Goal: Use online tool/utility: Utilize a website feature to perform a specific function

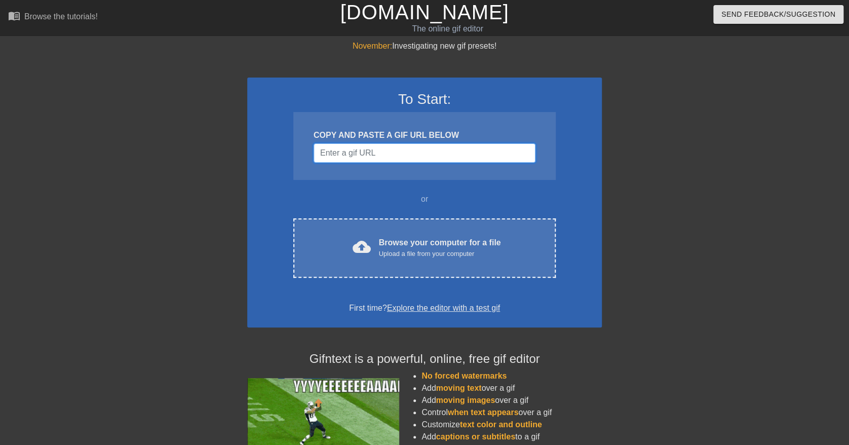
click at [365, 162] on input "Username" at bounding box center [425, 152] width 222 height 19
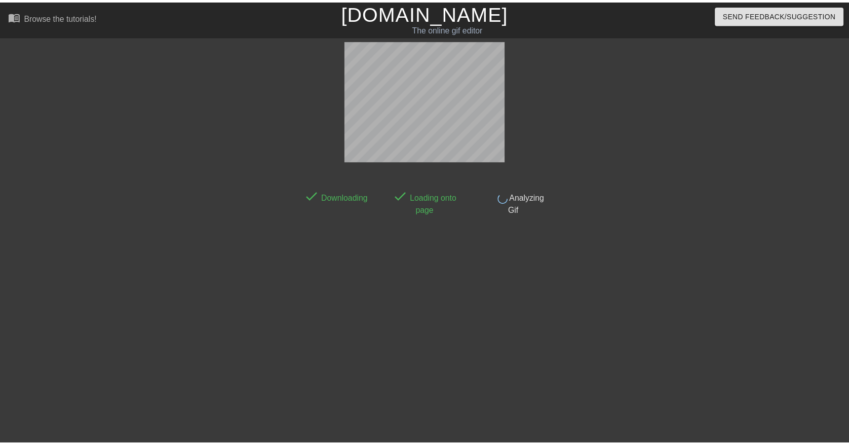
scroll to position [6, 0]
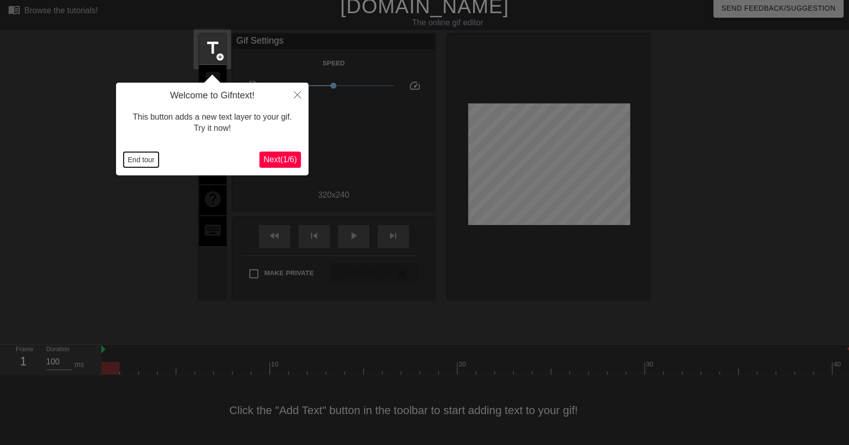
click at [141, 158] on button "End tour" at bounding box center [141, 159] width 35 height 15
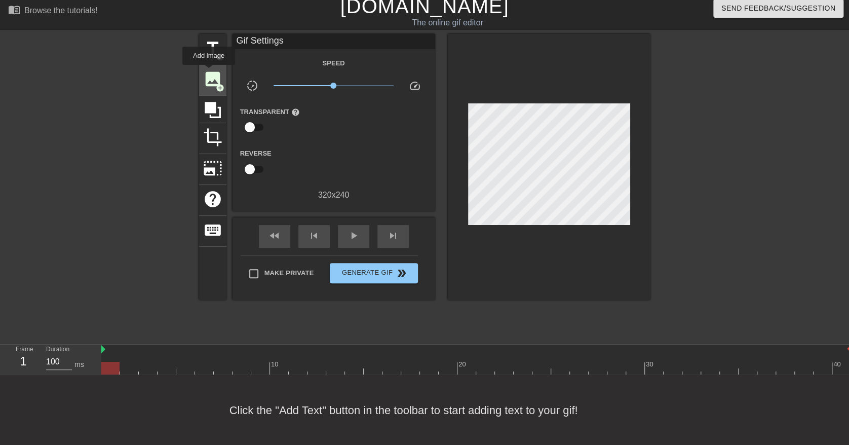
click at [209, 72] on span "image" at bounding box center [212, 78] width 19 height 19
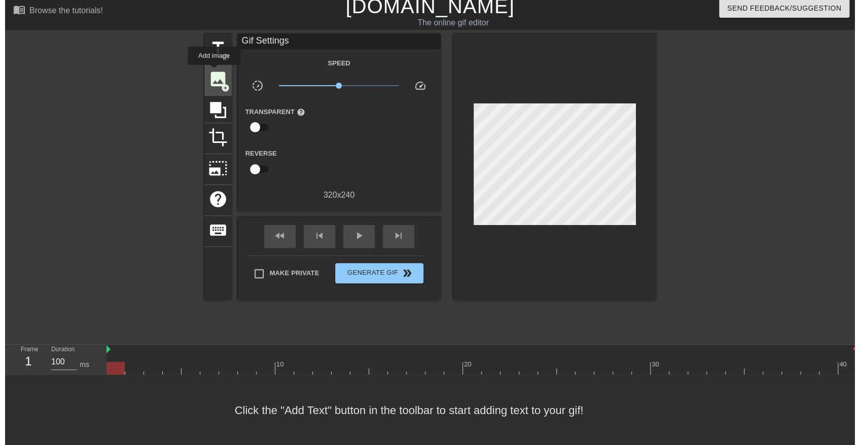
scroll to position [0, 0]
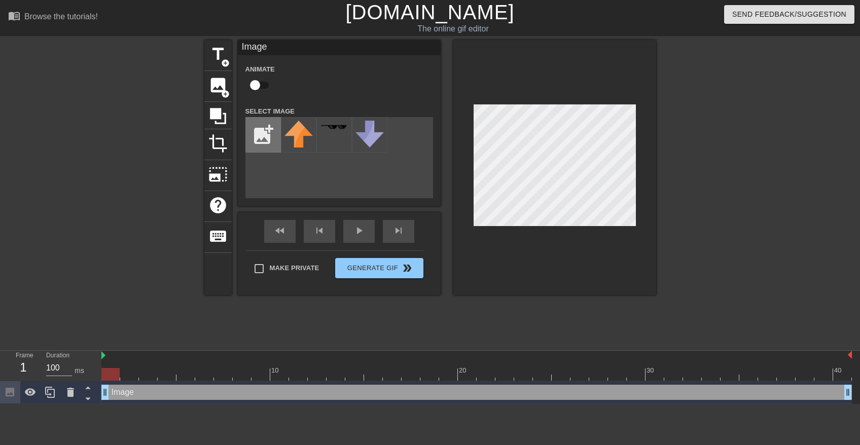
click at [262, 136] on input "file" at bounding box center [263, 135] width 34 height 34
type input "C:\fakepath\ands til assembly.png"
click at [300, 131] on div at bounding box center [298, 134] width 35 height 35
click at [293, 140] on img at bounding box center [298, 143] width 28 height 45
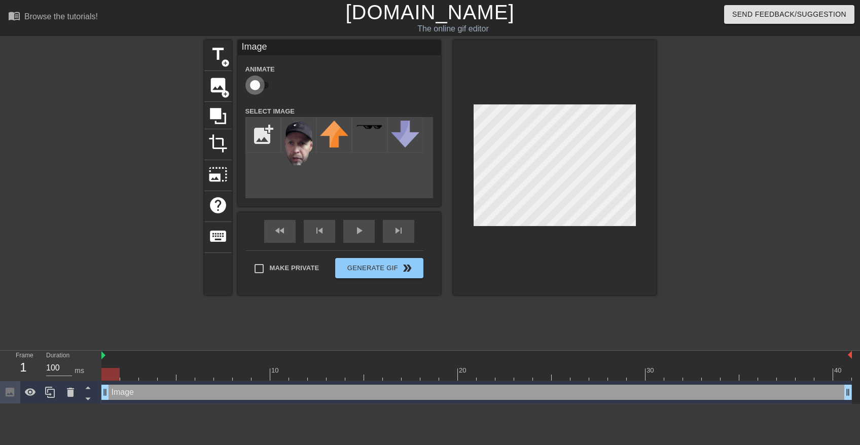
click at [253, 85] on input "checkbox" at bounding box center [255, 85] width 58 height 19
checkbox input "true"
click at [130, 374] on div at bounding box center [476, 374] width 750 height 13
click at [161, 370] on div at bounding box center [476, 374] width 750 height 13
click at [184, 368] on div at bounding box center [476, 374] width 750 height 13
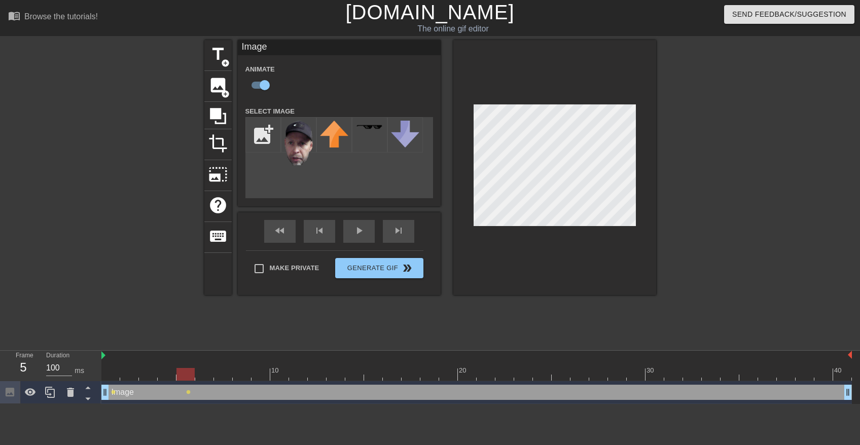
click at [206, 372] on div at bounding box center [476, 374] width 750 height 13
click at [229, 377] on div at bounding box center [476, 374] width 750 height 13
click at [246, 371] on div at bounding box center [476, 374] width 750 height 13
click at [264, 374] on div at bounding box center [476, 374] width 750 height 13
click at [283, 370] on div at bounding box center [476, 374] width 750 height 13
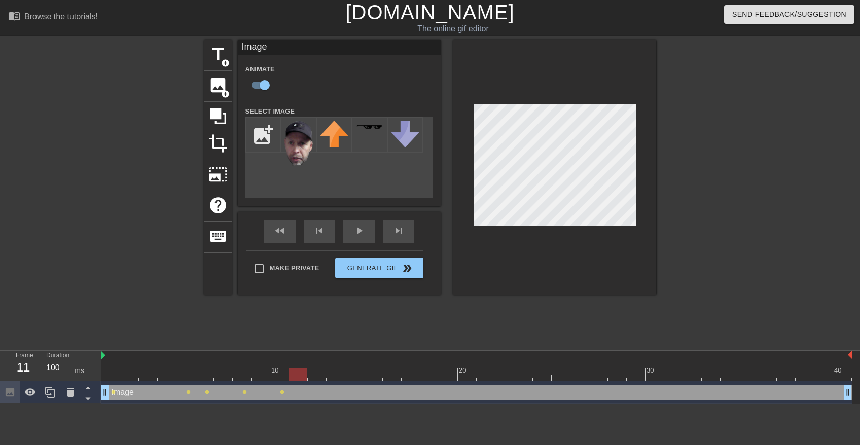
click at [298, 376] on div at bounding box center [476, 374] width 750 height 13
click at [320, 373] on div at bounding box center [476, 374] width 750 height 13
click at [337, 376] on div at bounding box center [476, 374] width 750 height 13
click at [354, 372] on div at bounding box center [476, 374] width 750 height 13
click at [372, 376] on div at bounding box center [476, 374] width 750 height 13
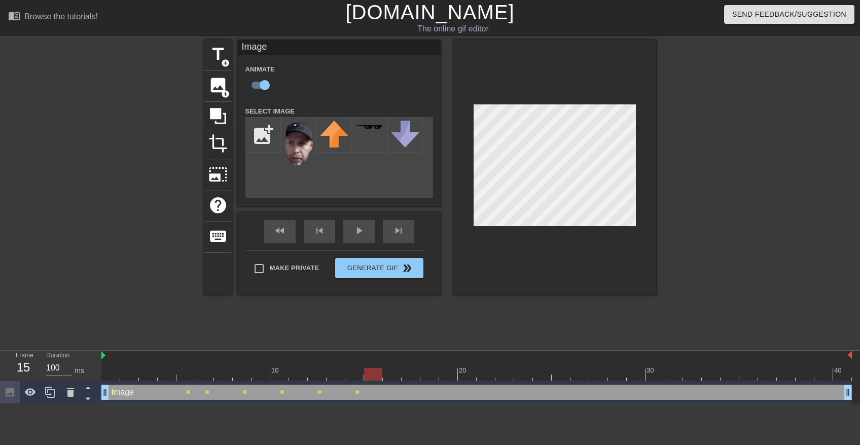
click at [391, 372] on div at bounding box center [476, 374] width 750 height 13
click at [409, 374] on div at bounding box center [476, 374] width 750 height 13
click at [429, 374] on div at bounding box center [476, 374] width 750 height 13
click at [451, 374] on div at bounding box center [476, 374] width 750 height 13
click at [471, 371] on div at bounding box center [476, 374] width 750 height 13
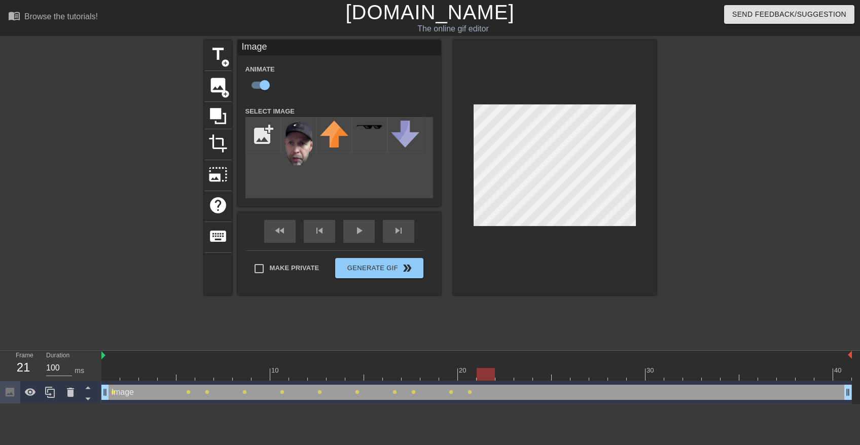
click at [490, 377] on div at bounding box center [476, 374] width 750 height 13
click at [503, 374] on div at bounding box center [476, 374] width 750 height 13
click at [523, 374] on div at bounding box center [476, 374] width 750 height 13
click at [543, 371] on div at bounding box center [476, 374] width 750 height 13
click at [563, 376] on div at bounding box center [476, 374] width 750 height 13
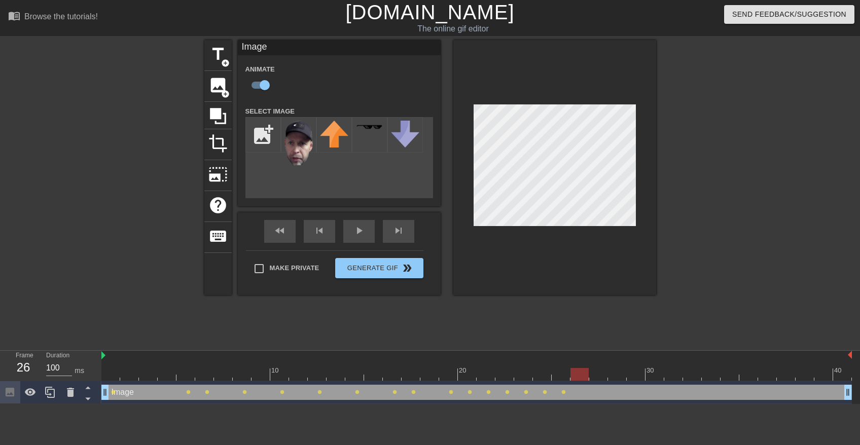
click at [579, 371] on div at bounding box center [476, 374] width 750 height 13
click at [597, 372] on div at bounding box center [476, 374] width 750 height 13
click at [618, 376] on div at bounding box center [476, 374] width 750 height 13
click at [636, 375] on div at bounding box center [476, 374] width 750 height 13
click at [656, 373] on div at bounding box center [476, 374] width 750 height 13
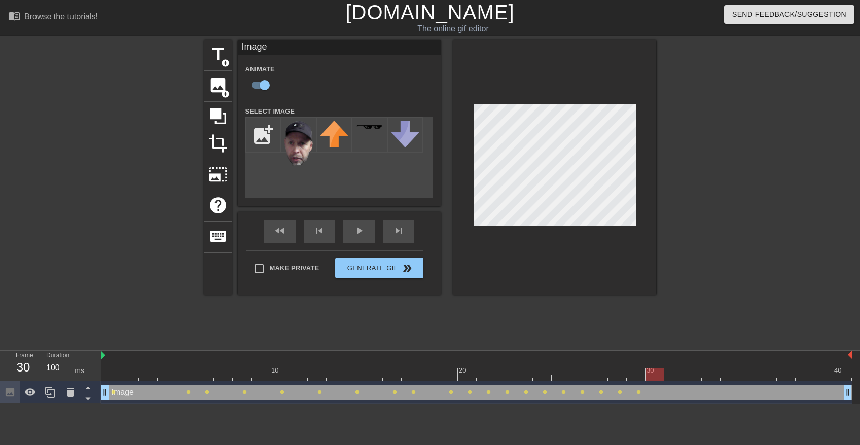
click at [677, 373] on div at bounding box center [476, 374] width 750 height 13
click at [690, 371] on div at bounding box center [476, 374] width 750 height 13
click at [709, 375] on div at bounding box center [476, 374] width 750 height 13
click at [733, 378] on div at bounding box center [476, 374] width 750 height 13
click at [749, 374] on div at bounding box center [476, 374] width 750 height 13
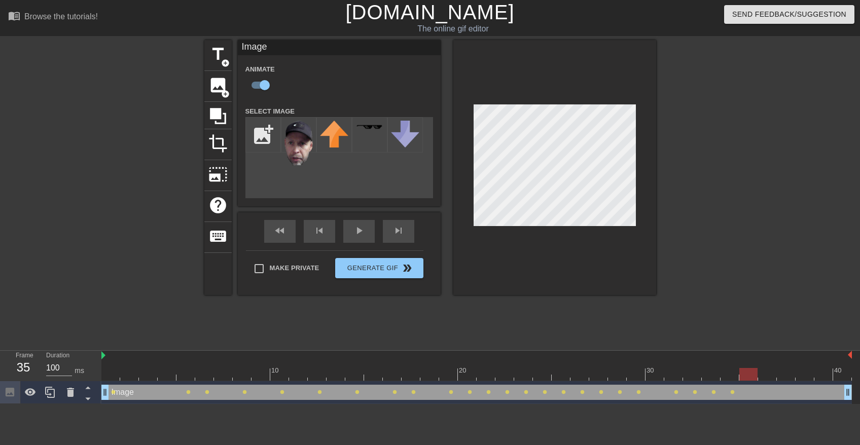
click at [770, 371] on div at bounding box center [476, 374] width 750 height 13
click at [787, 377] on div at bounding box center [476, 374] width 750 height 13
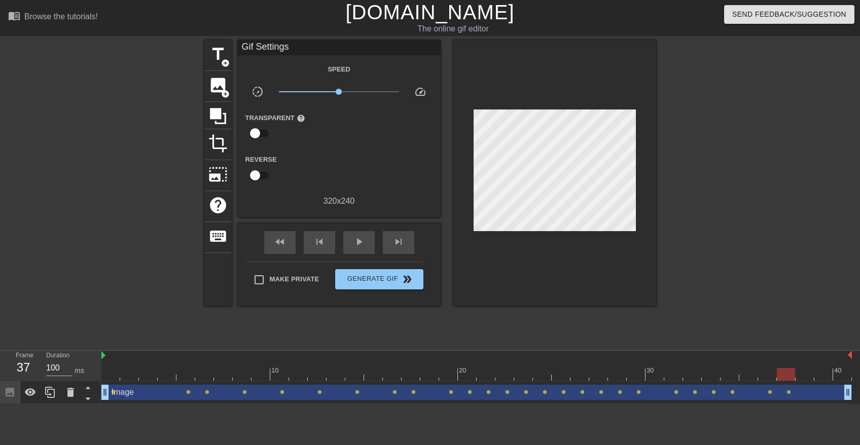
click at [806, 381] on div "Image drag_handle drag_handle lens lens lens lens lens lens lens lens lens lens…" at bounding box center [476, 392] width 750 height 23
click at [805, 374] on div at bounding box center [476, 374] width 750 height 13
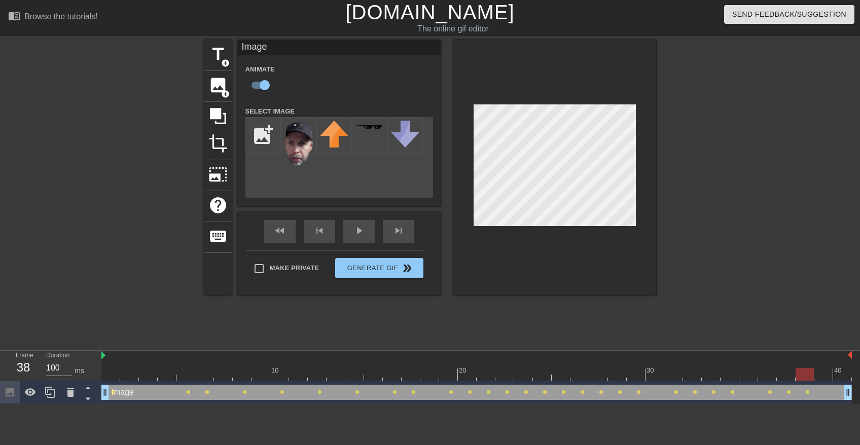
click at [827, 374] on div at bounding box center [476, 374] width 750 height 13
click at [843, 381] on div "Image drag_handle drag_handle lens lens lens lens lens lens lens lens lens lens…" at bounding box center [476, 392] width 750 height 23
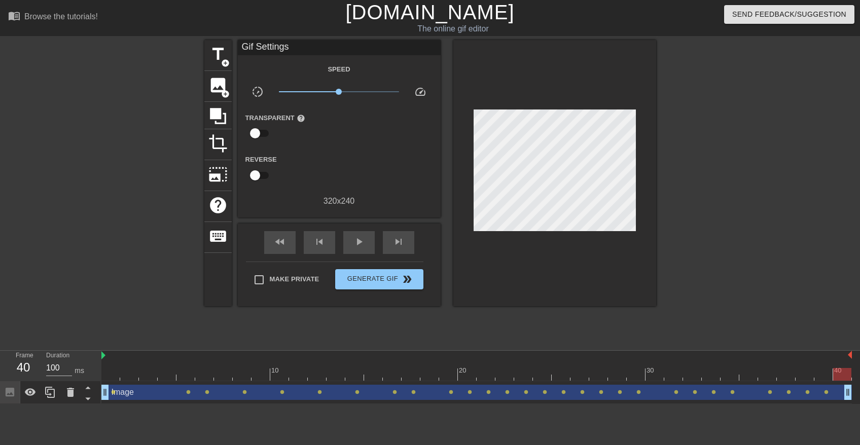
click at [842, 373] on div at bounding box center [476, 374] width 750 height 13
click at [351, 225] on div "fast_rewind skip_previous play_arrow skip_next" at bounding box center [338, 242] width 165 height 38
click at [361, 237] on span "play_arrow" at bounding box center [359, 242] width 12 height 12
click at [380, 283] on span "Generate Gif double_arrow" at bounding box center [379, 279] width 80 height 12
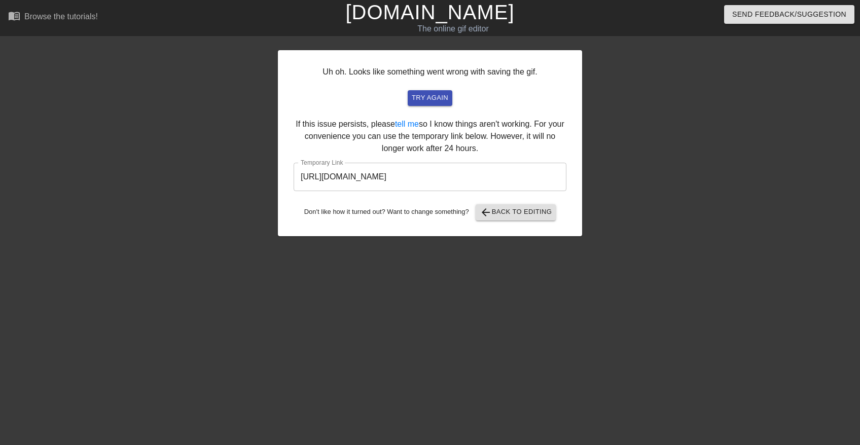
click at [407, 171] on input "[URL][DOMAIN_NAME]" at bounding box center [429, 177] width 273 height 28
